Goal: Task Accomplishment & Management: Manage account settings

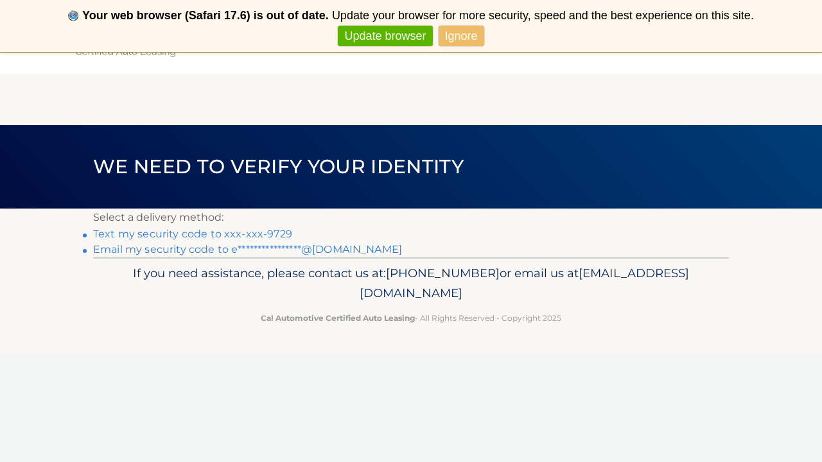
click at [254, 236] on link "Text my security code to xxx-xxx-9729" at bounding box center [192, 234] width 199 height 12
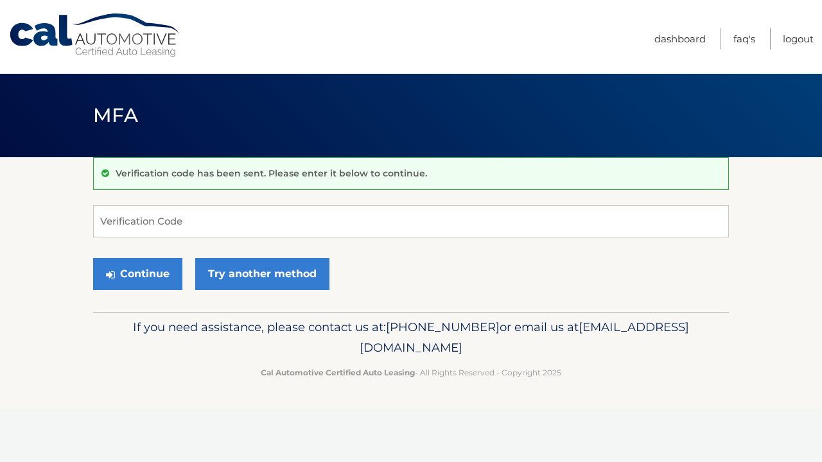
click at [249, 233] on input "Verification Code" at bounding box center [411, 222] width 636 height 32
type input "0"
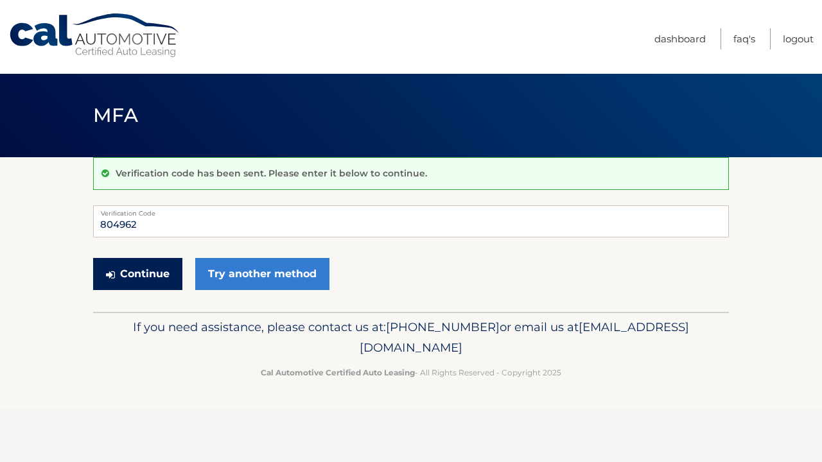
type input "804962"
click at [157, 280] on button "Continue" at bounding box center [137, 274] width 89 height 32
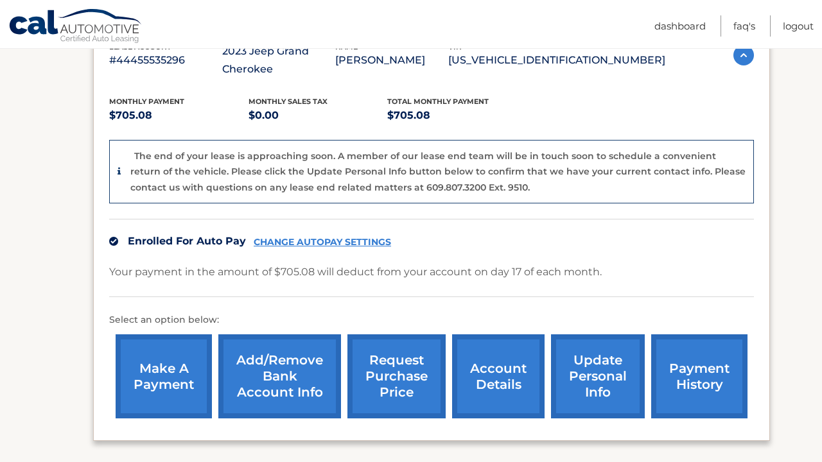
scroll to position [255, 0]
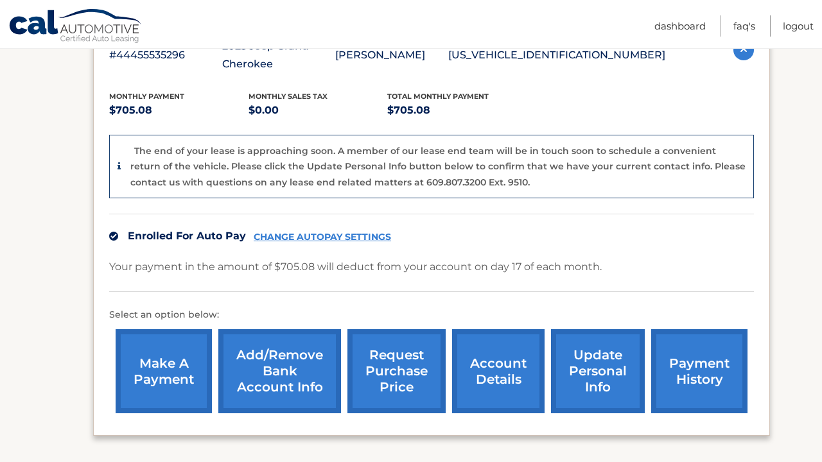
click at [509, 365] on link "account details" at bounding box center [498, 371] width 92 height 84
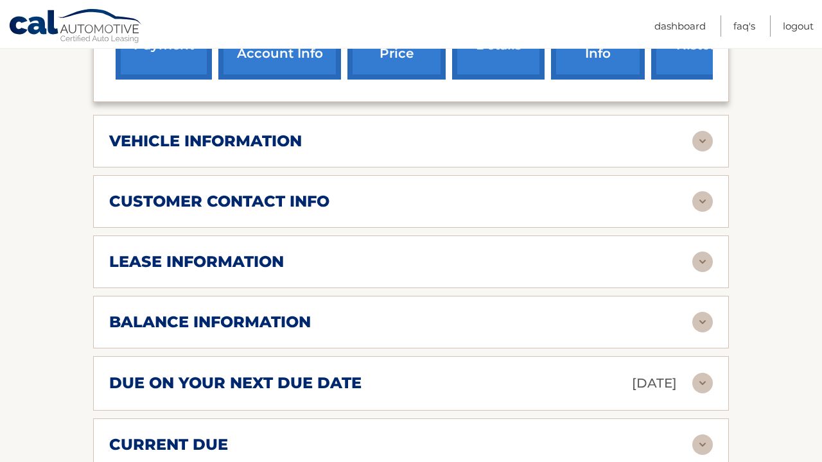
scroll to position [528, 0]
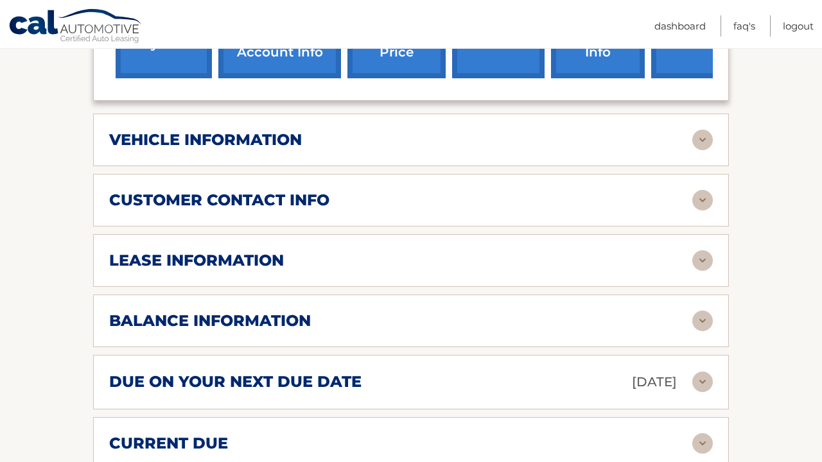
click at [693, 261] on img at bounding box center [702, 260] width 21 height 21
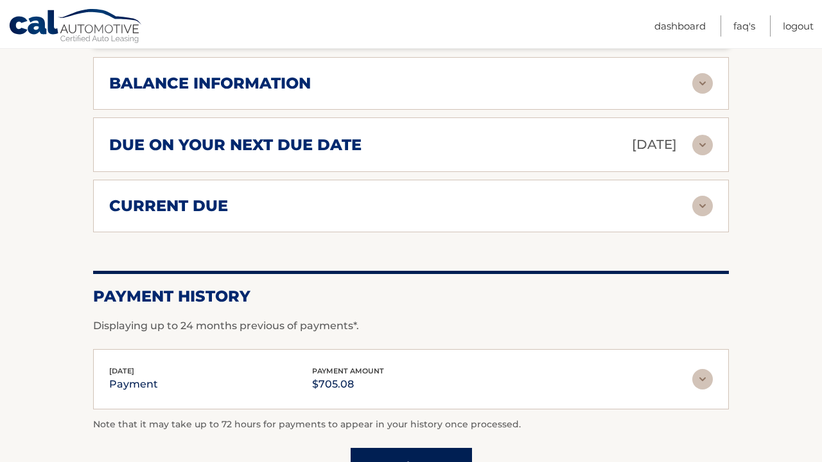
scroll to position [1008, 0]
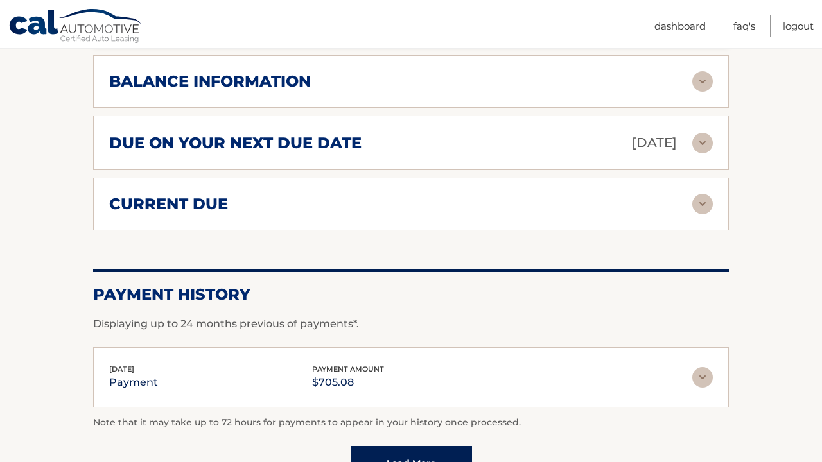
click at [700, 85] on img at bounding box center [702, 81] width 21 height 21
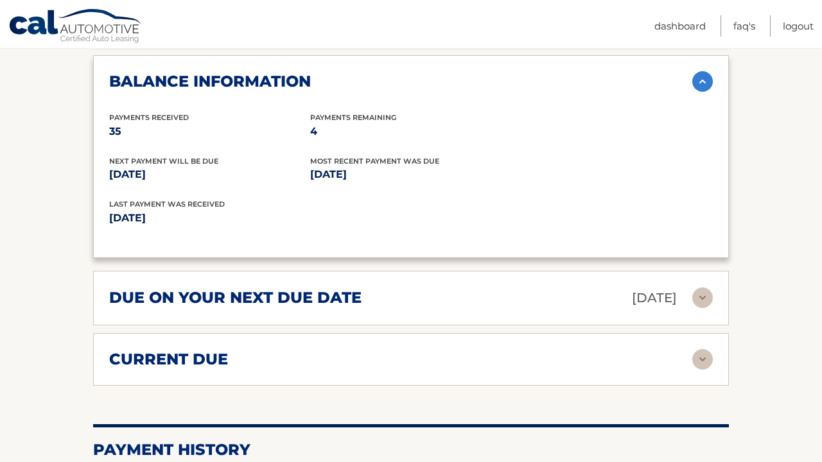
click at [700, 87] on img at bounding box center [702, 81] width 21 height 21
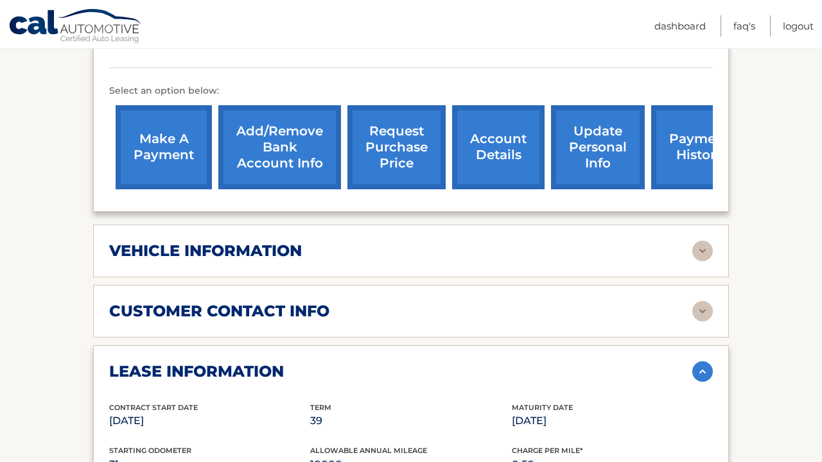
scroll to position [415, 0]
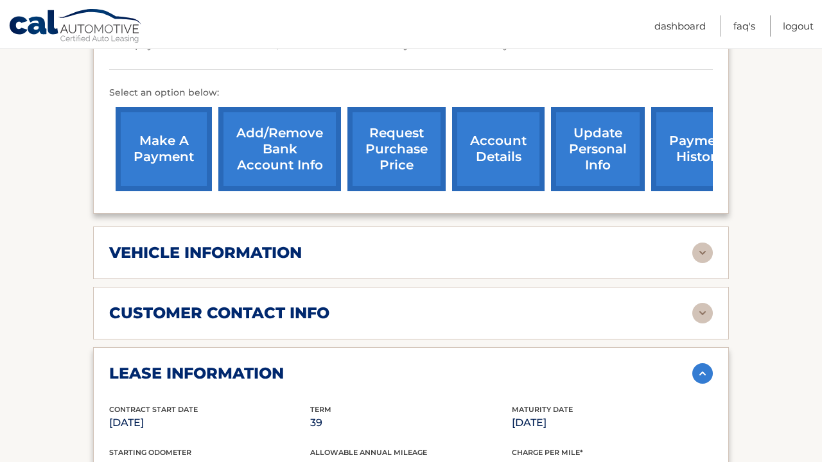
click at [401, 136] on link "request purchase price" at bounding box center [396, 149] width 98 height 84
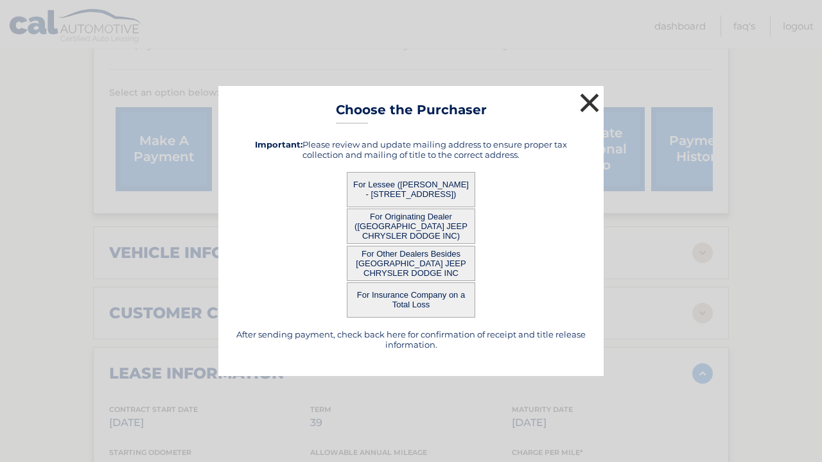
click at [584, 96] on button "×" at bounding box center [590, 103] width 26 height 26
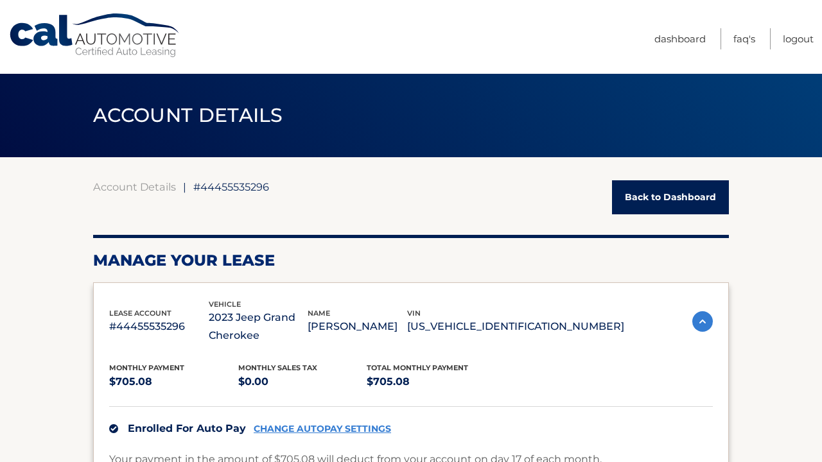
scroll to position [0, 0]
click at [672, 189] on link "Back to Dashboard" at bounding box center [670, 197] width 117 height 34
